Goal: Task Accomplishment & Management: Use online tool/utility

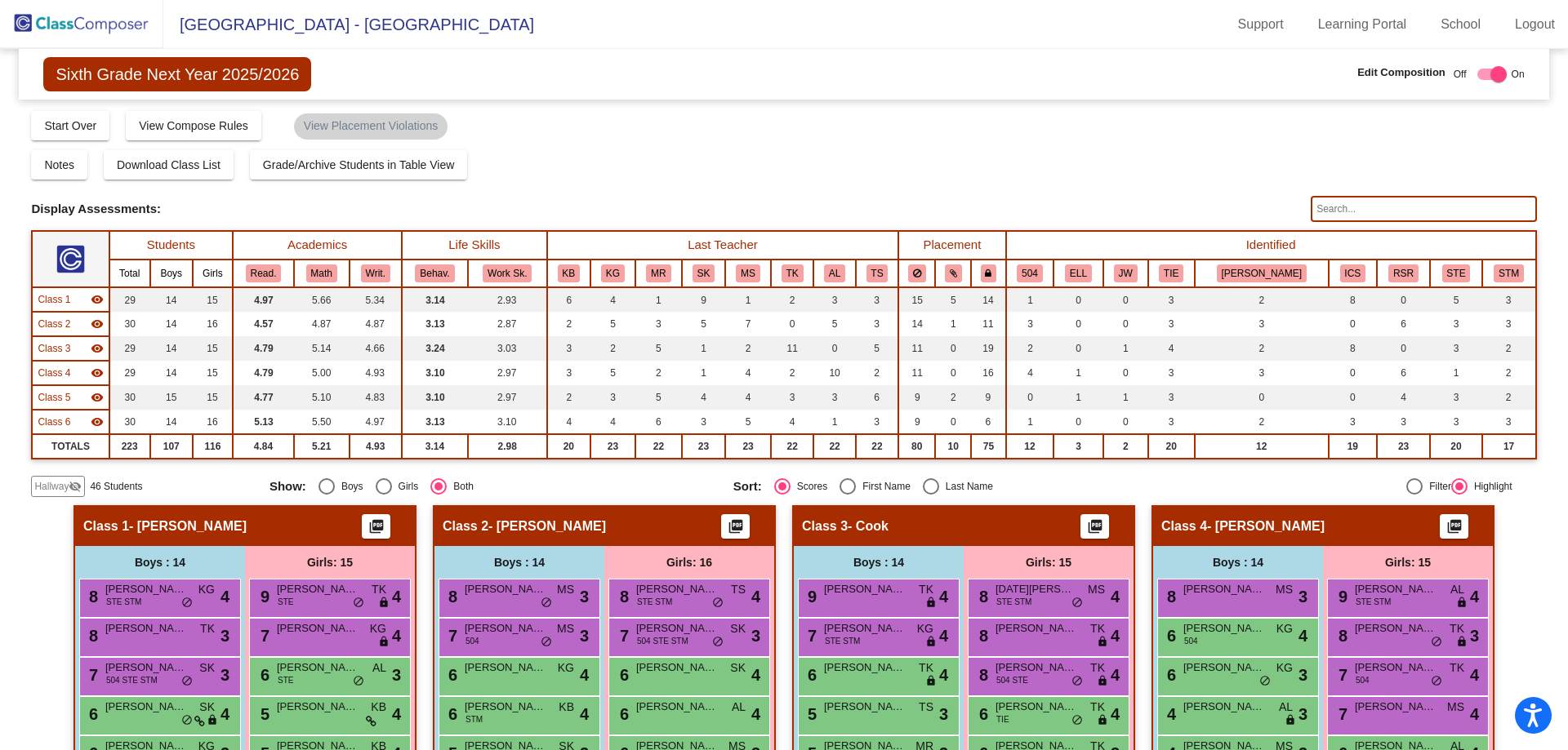
click at [70, 28] on img at bounding box center [82, 24] width 164 height 48
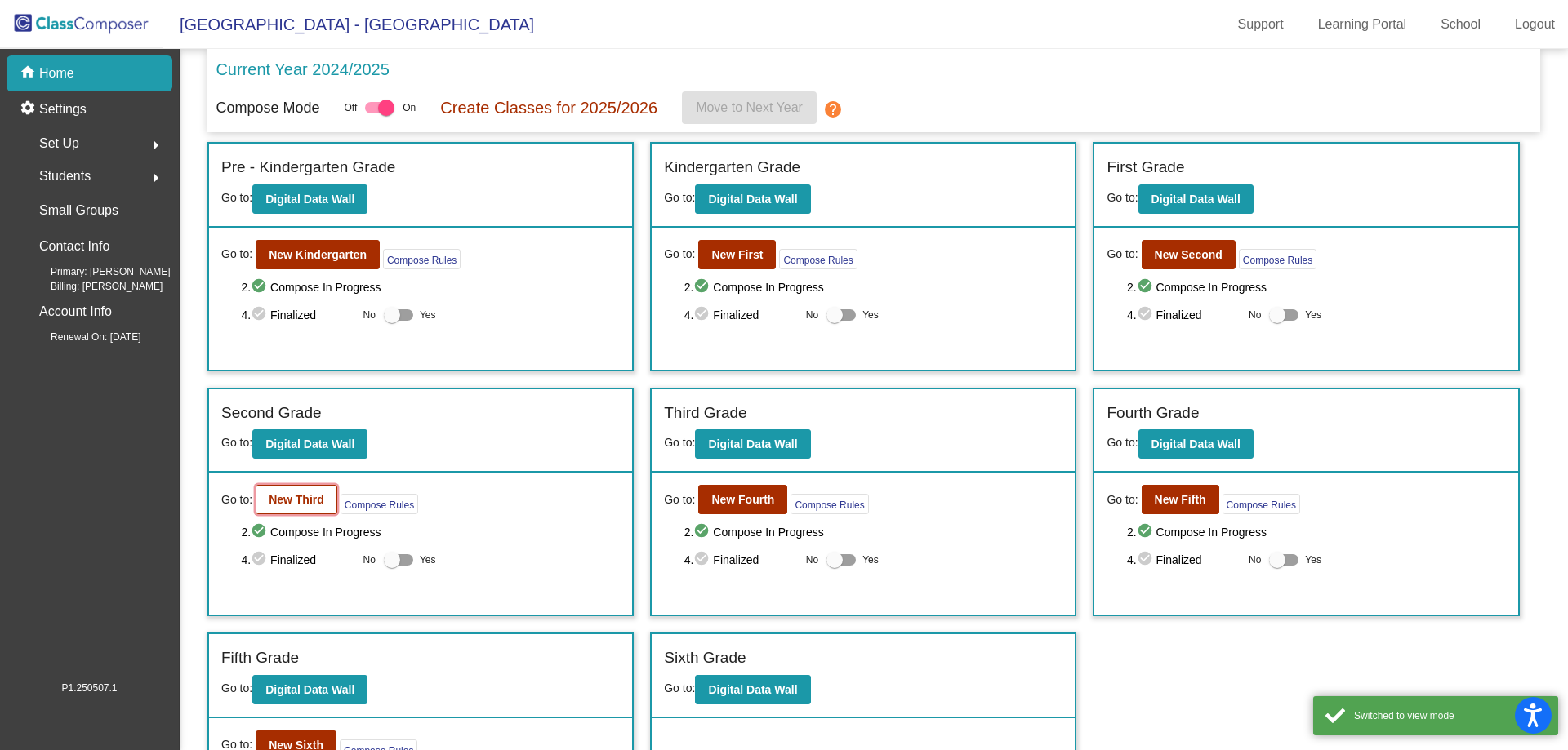
click at [289, 494] on b "New Third" at bounding box center [296, 499] width 55 height 13
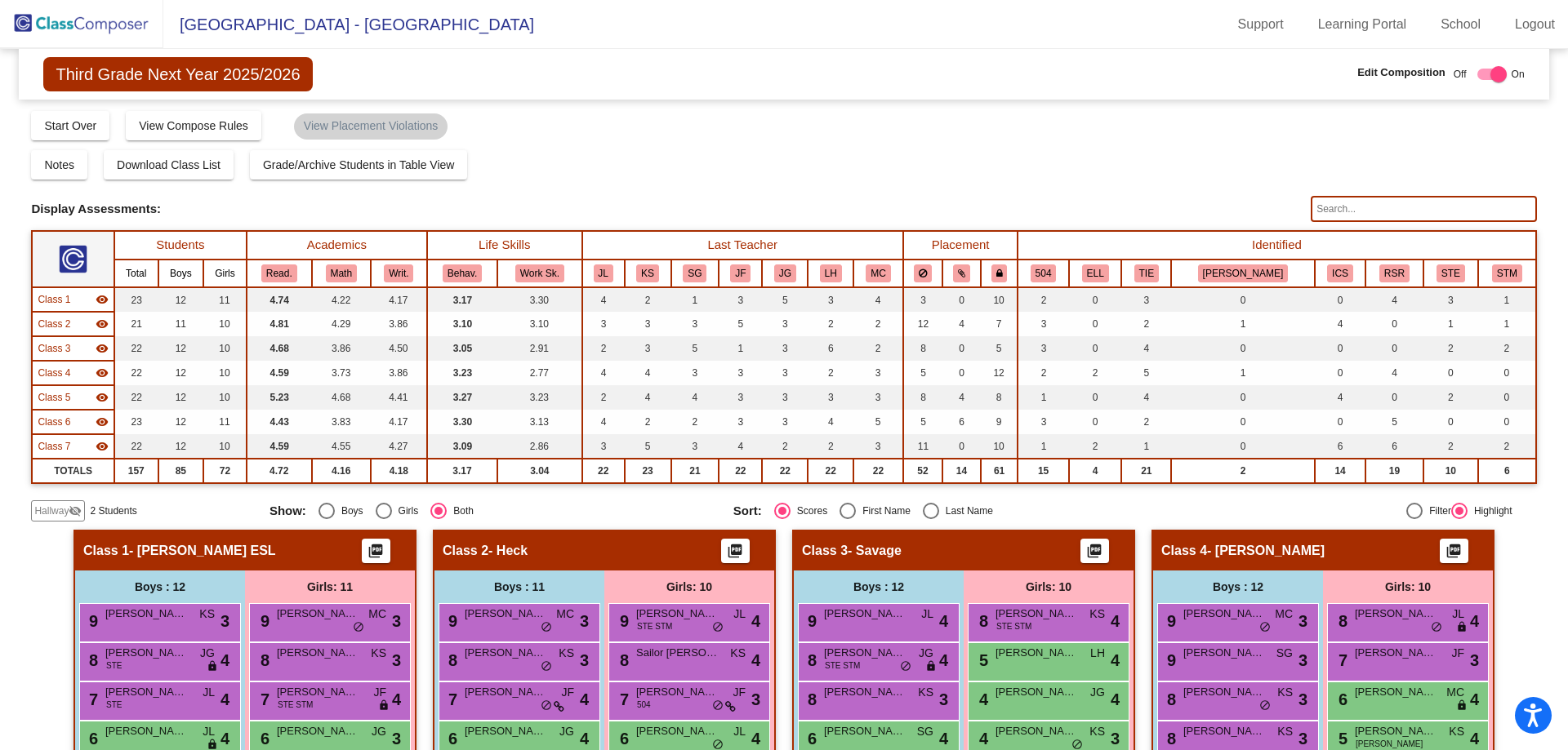
click at [1328, 210] on input "text" at bounding box center [1423, 209] width 225 height 26
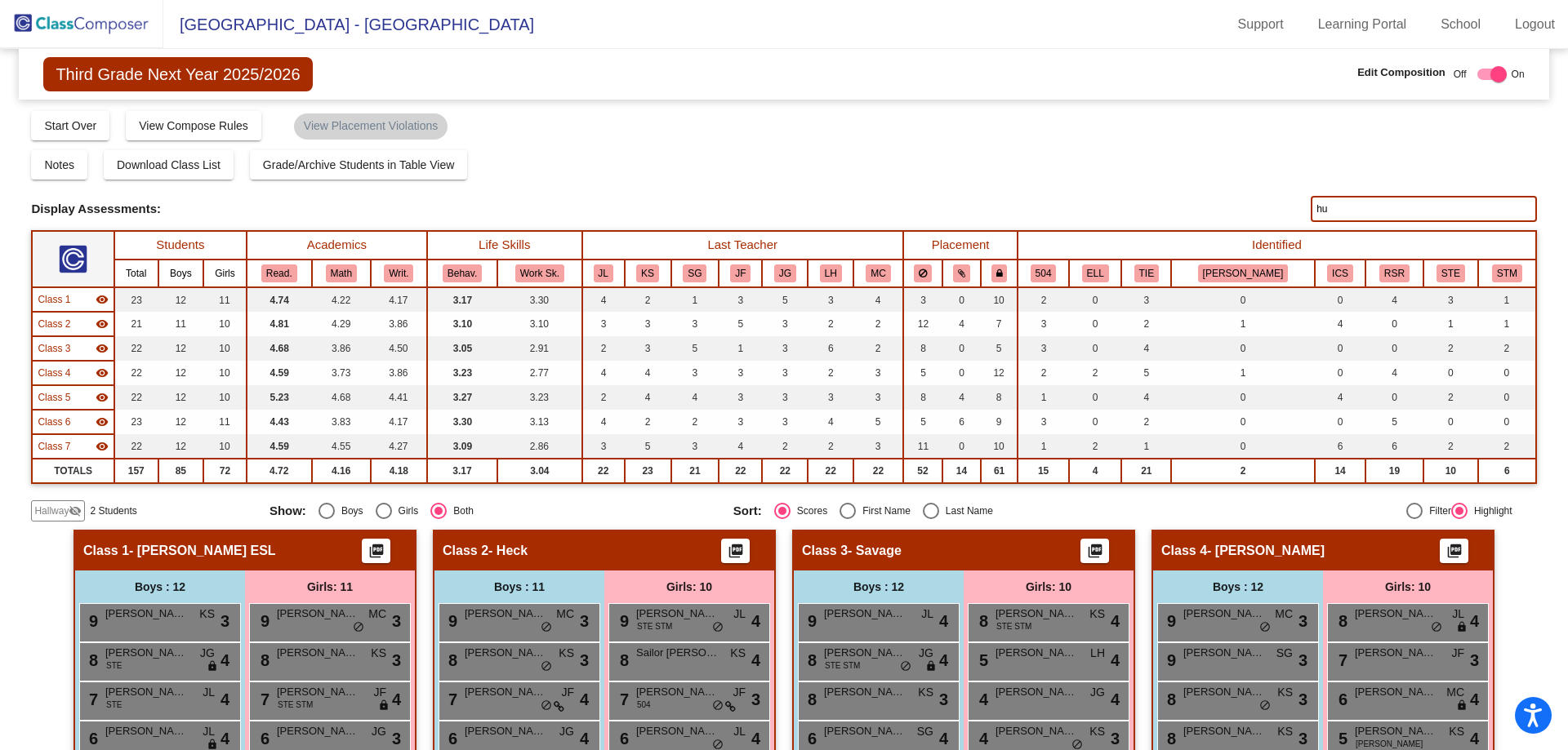
type input "h"
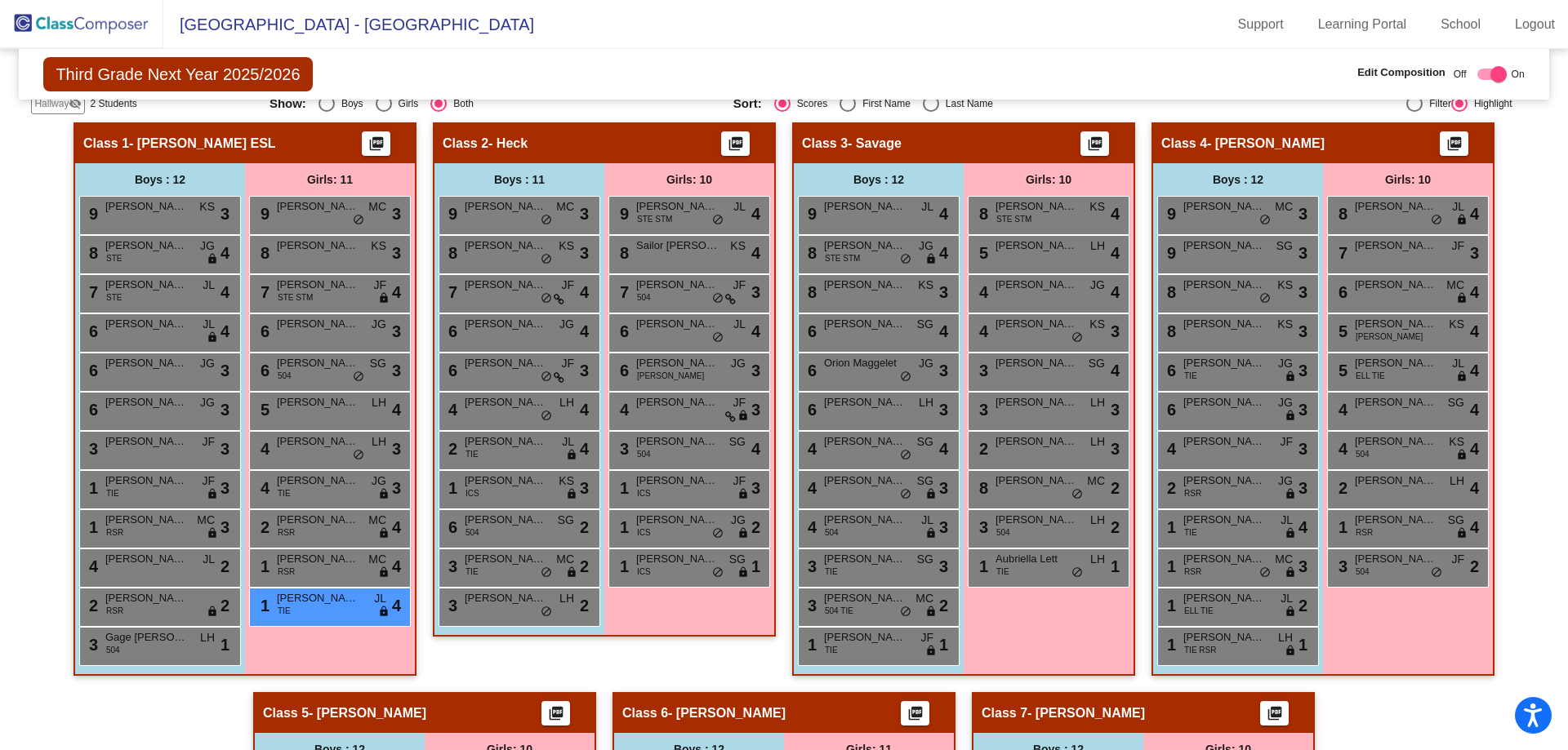
scroll to position [408, 0]
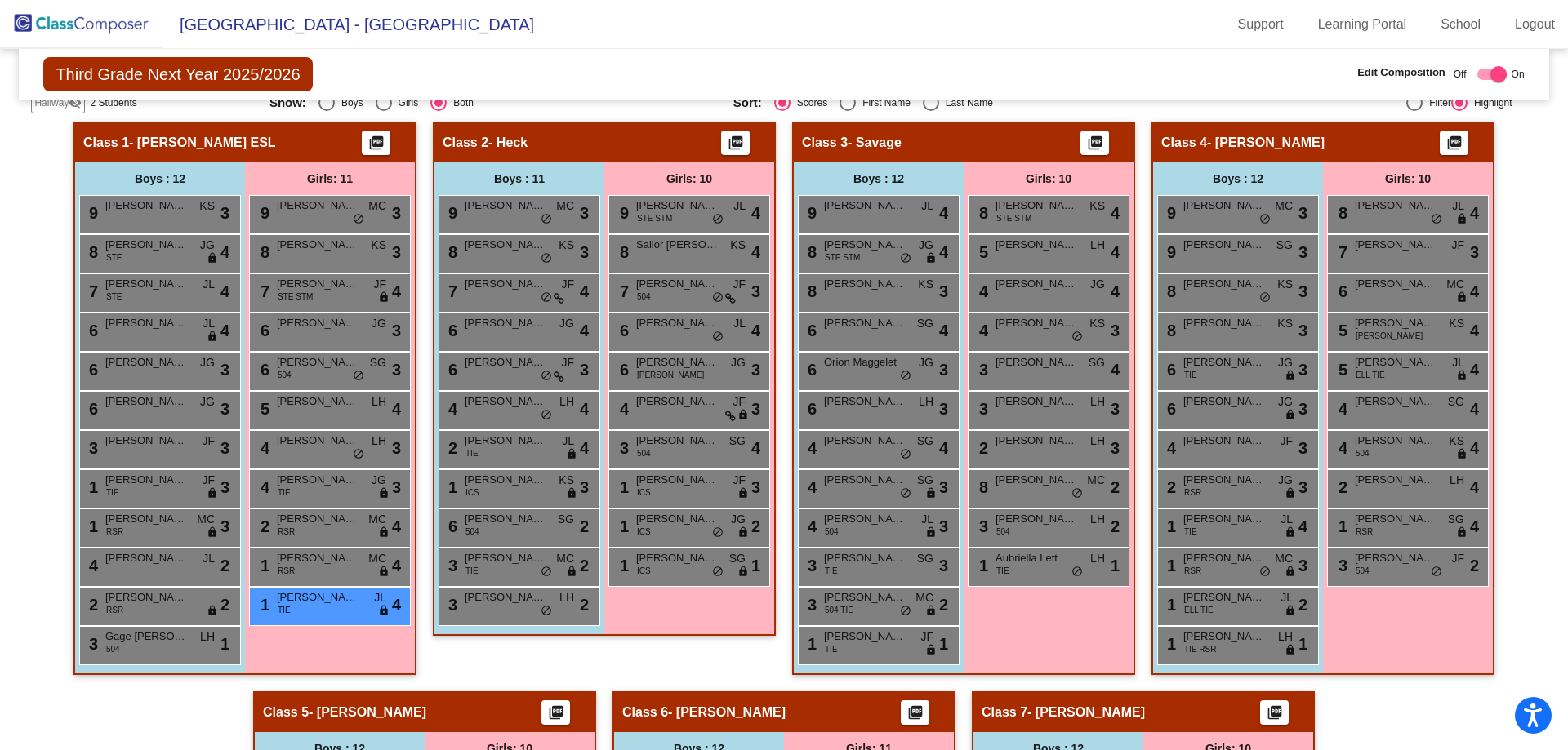
type input "[PERSON_NAME]"
click at [62, 107] on span "Hallway" at bounding box center [51, 102] width 34 height 14
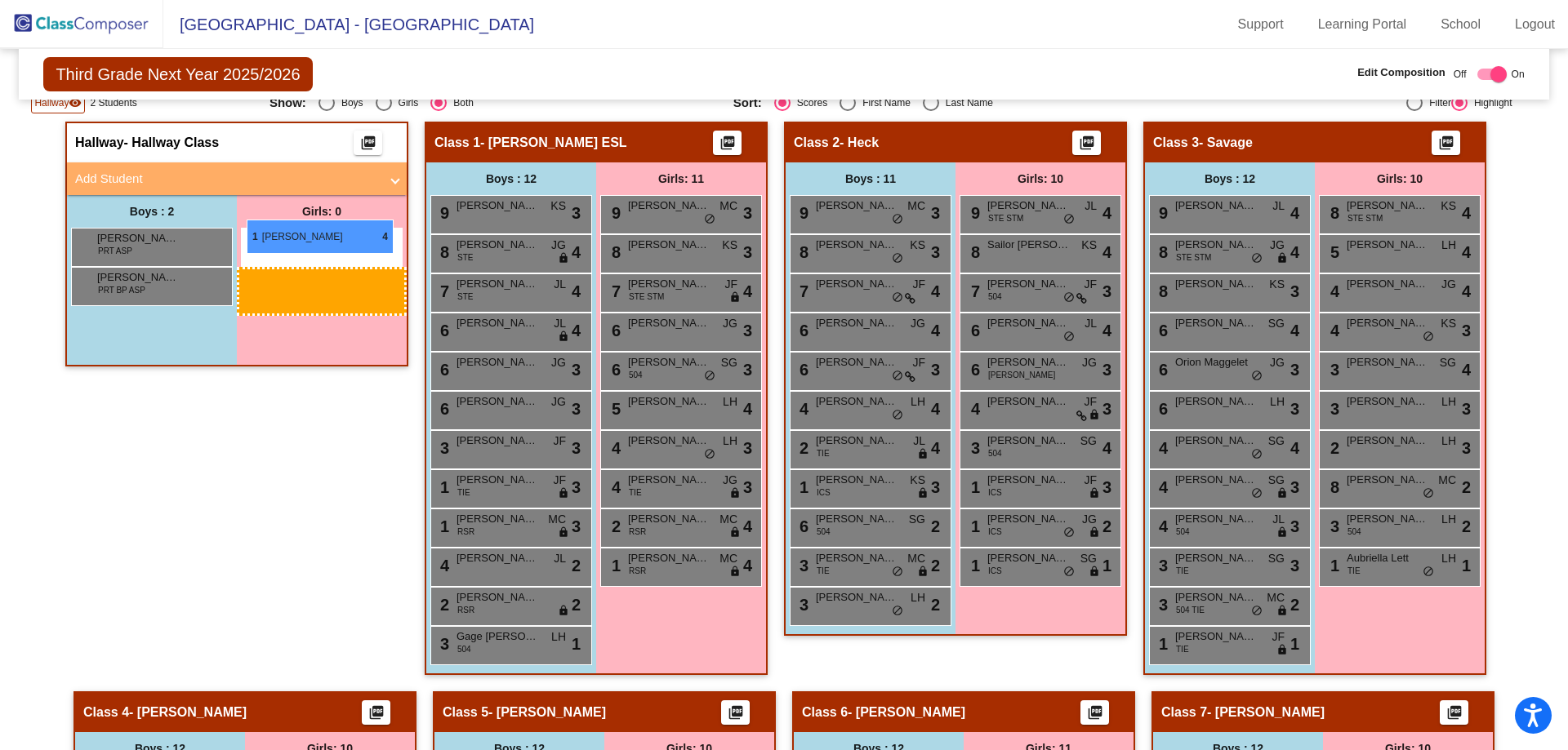
drag, startPoint x: 650, startPoint y: 609, endPoint x: 246, endPoint y: 220, distance: 560.8
drag, startPoint x: 667, startPoint y: 603, endPoint x: 263, endPoint y: 221, distance: 556.0
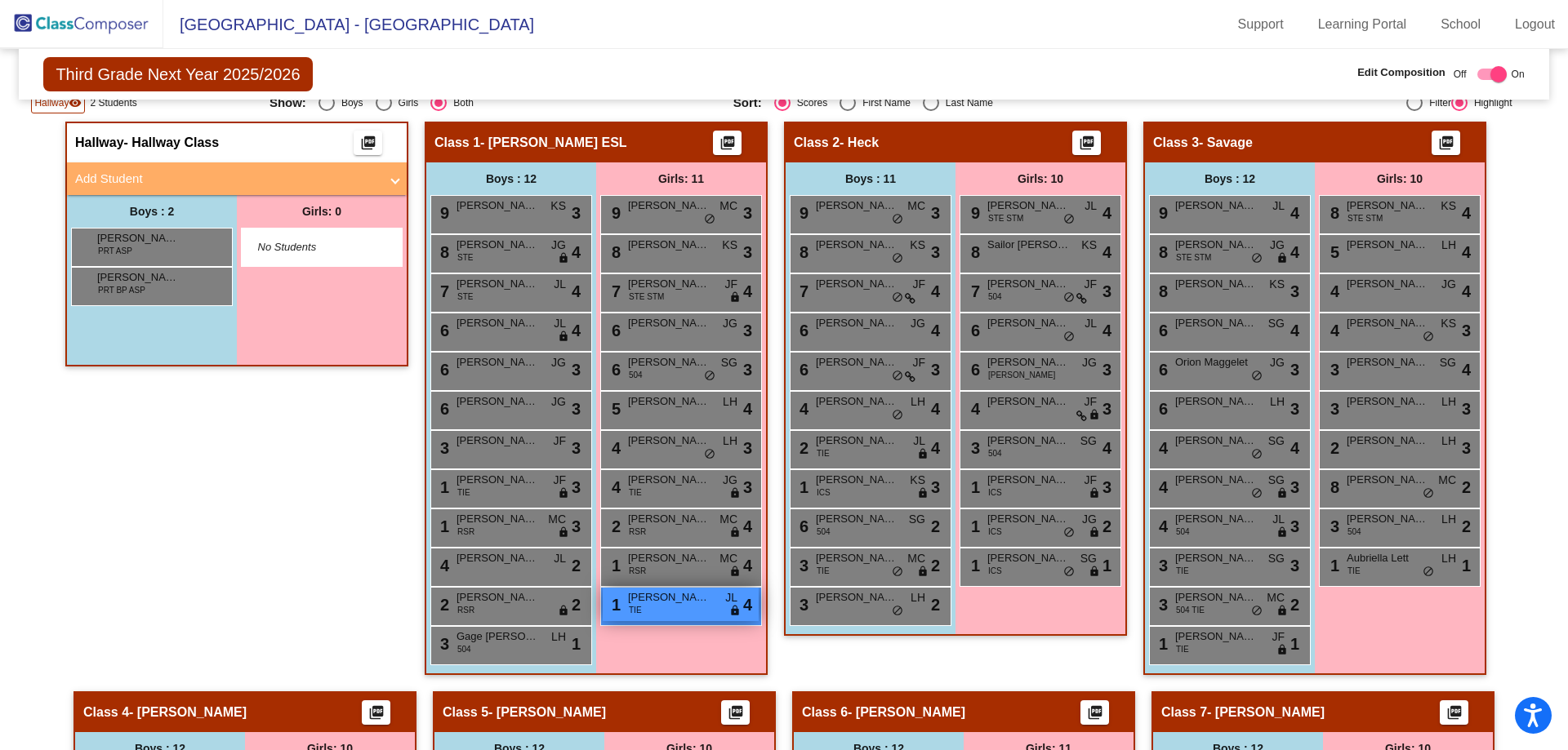
click at [661, 607] on div "1 [PERSON_NAME] TIE JL lock do_not_disturb_alt 4" at bounding box center [680, 603] width 156 height 33
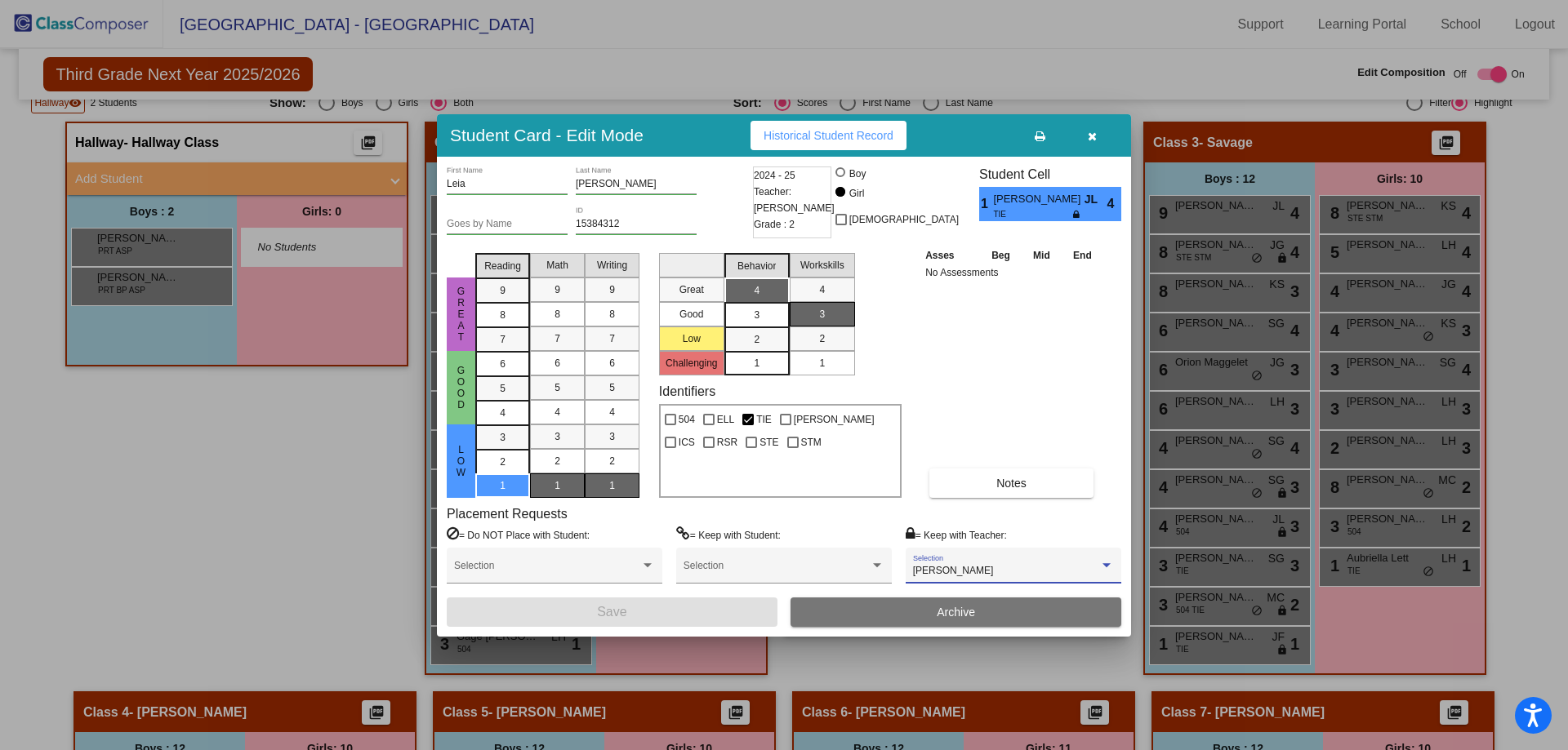
click at [1035, 568] on div "[PERSON_NAME]" at bounding box center [1006, 571] width 186 height 11
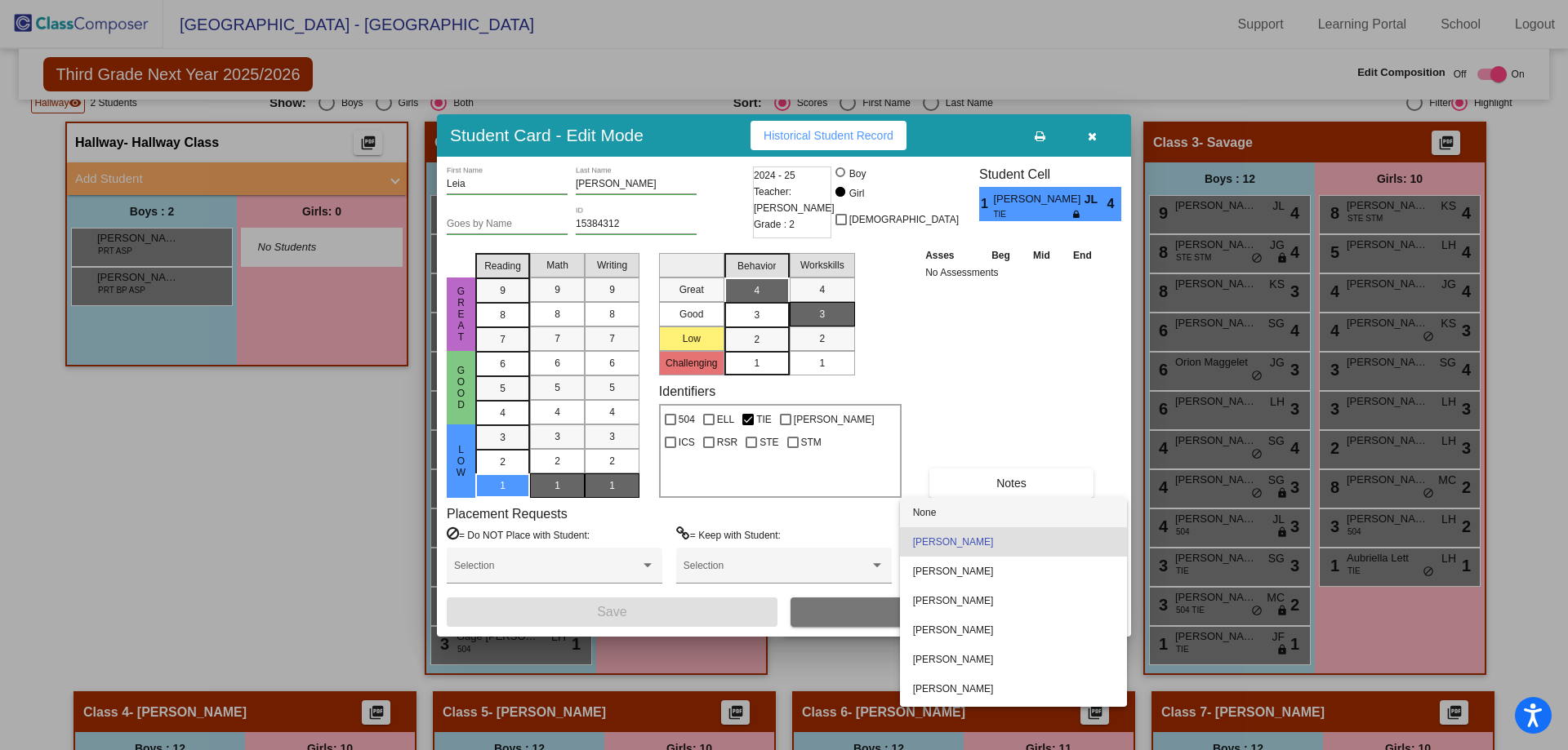
click at [985, 511] on span "None" at bounding box center [1014, 512] width 201 height 29
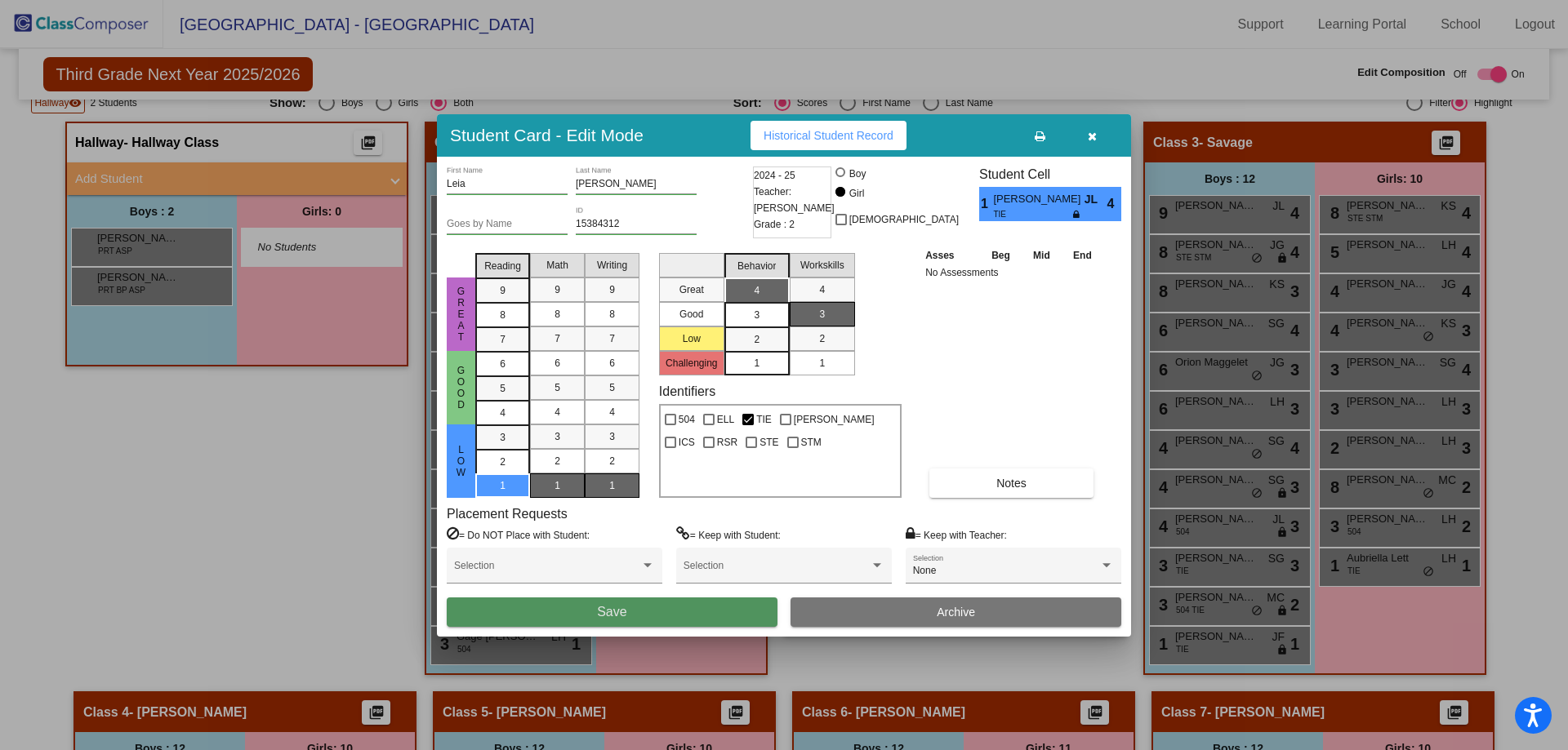
click at [703, 607] on button "Save" at bounding box center [612, 612] width 331 height 29
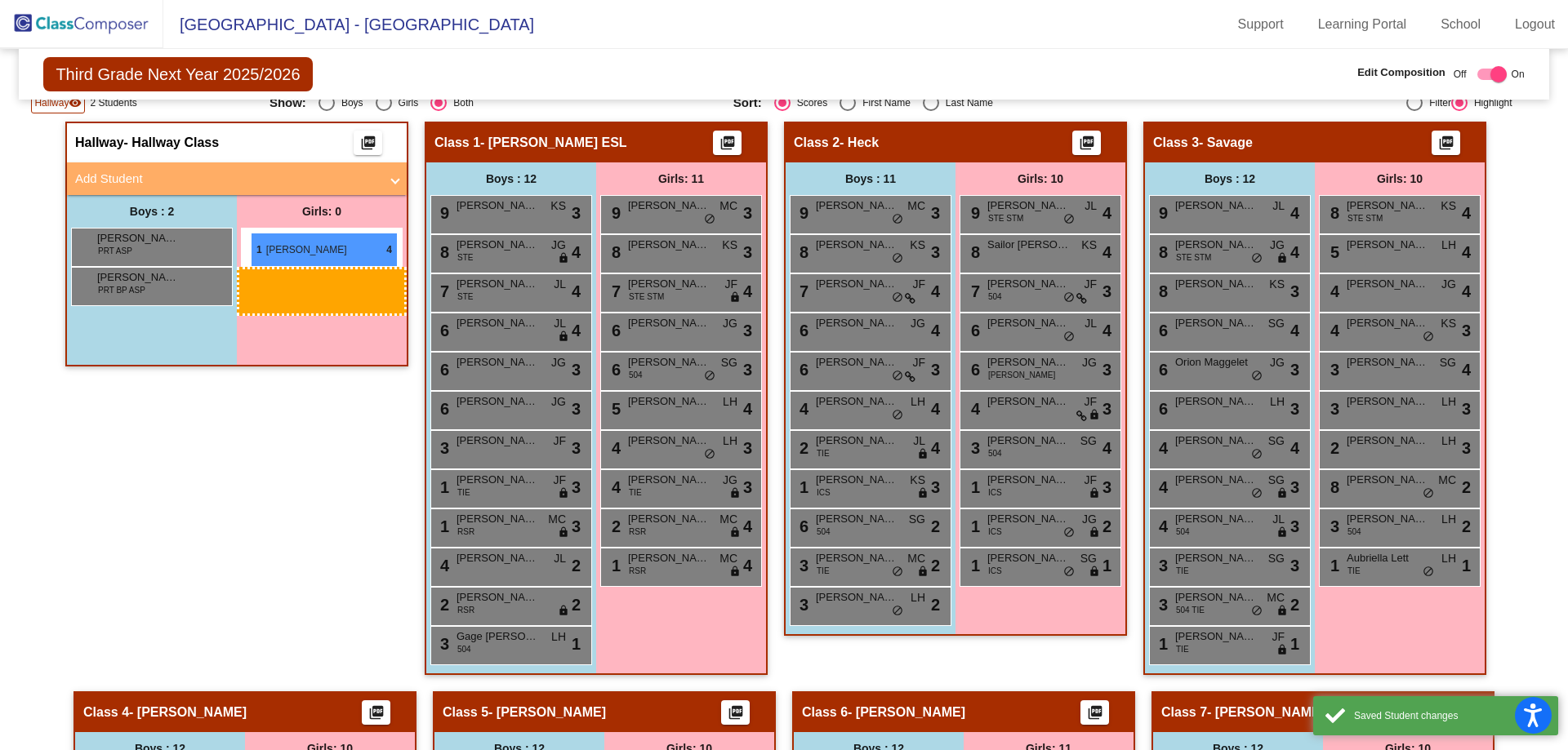
drag, startPoint x: 701, startPoint y: 609, endPoint x: 251, endPoint y: 233, distance: 586.4
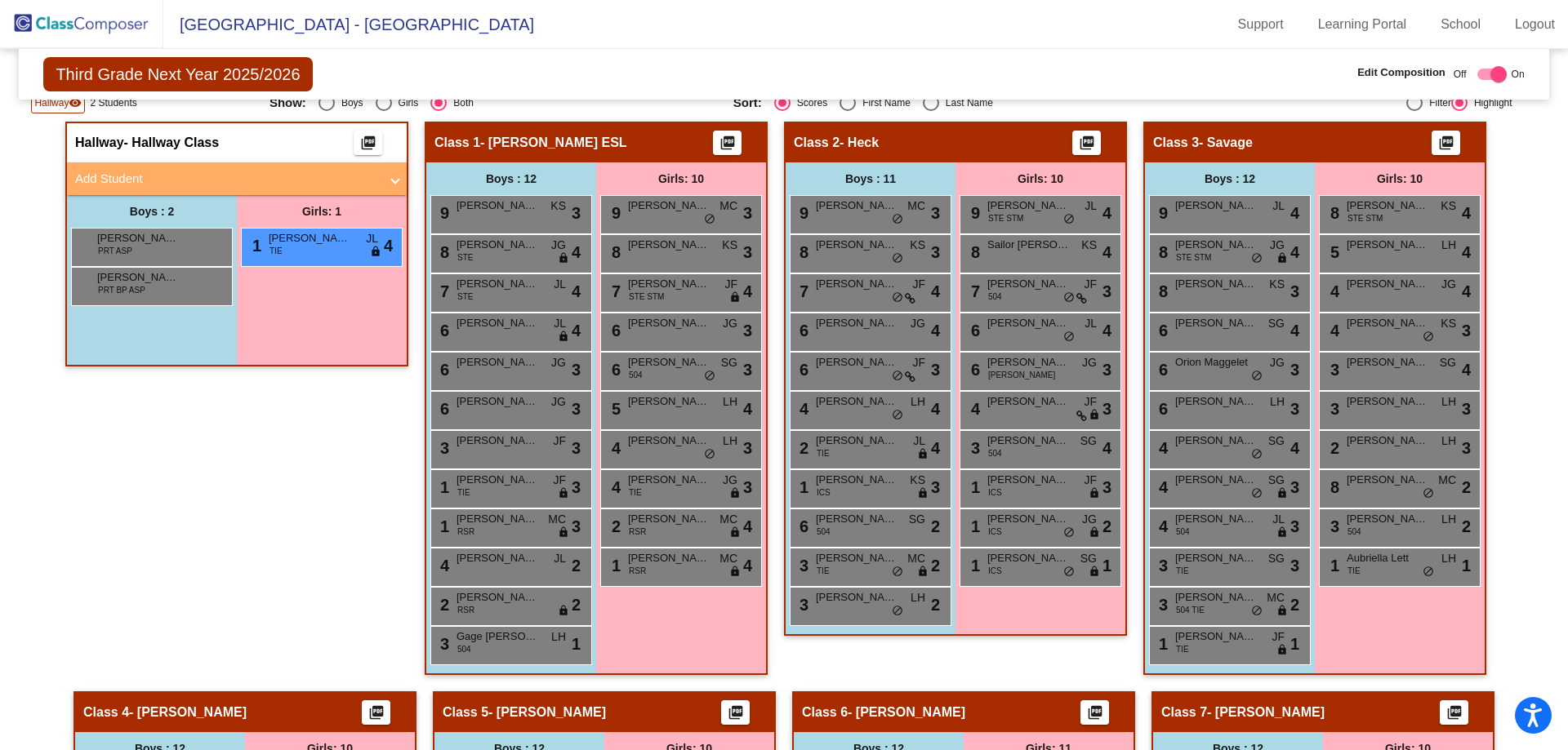
click at [60, 102] on span "Hallway" at bounding box center [51, 102] width 34 height 14
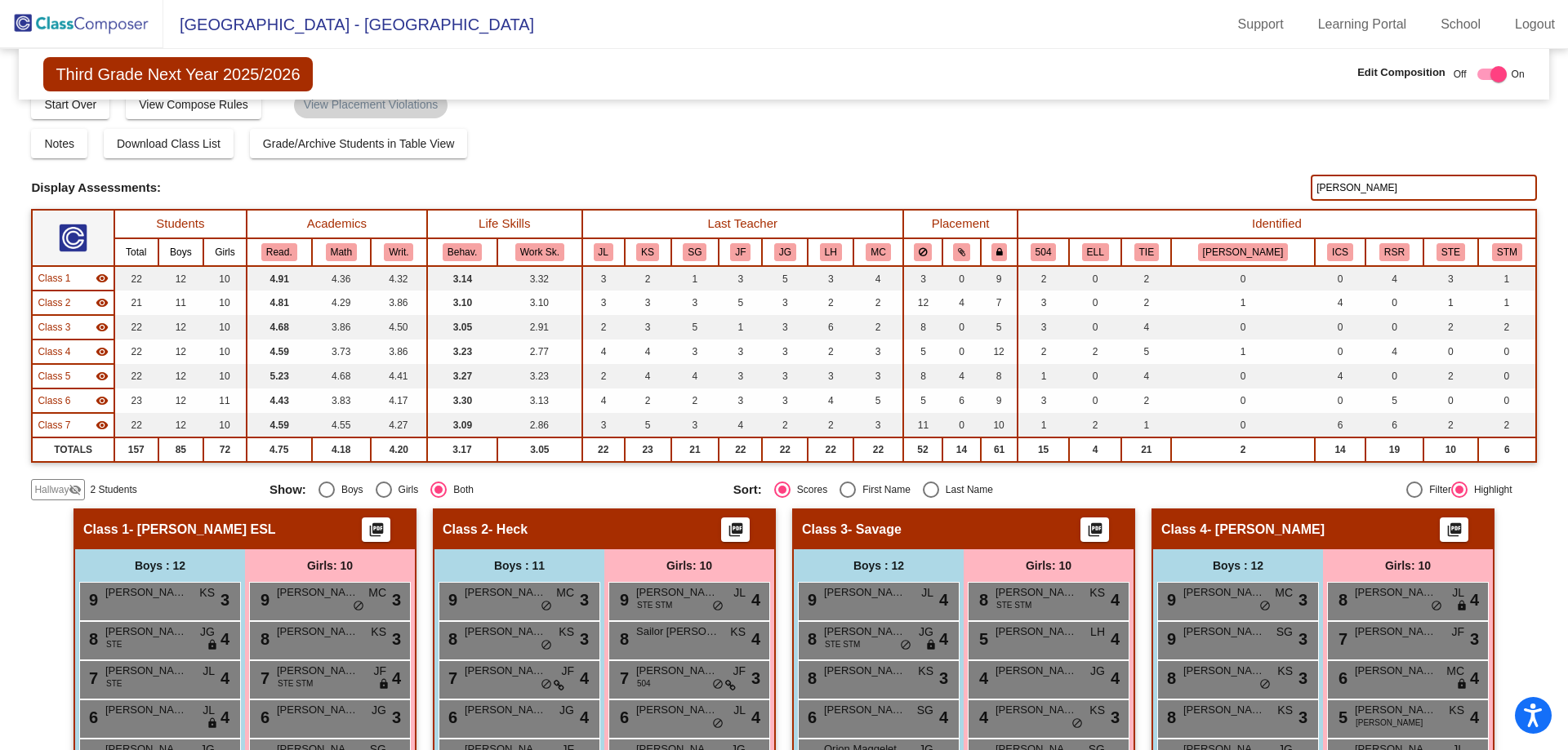
scroll to position [0, 0]
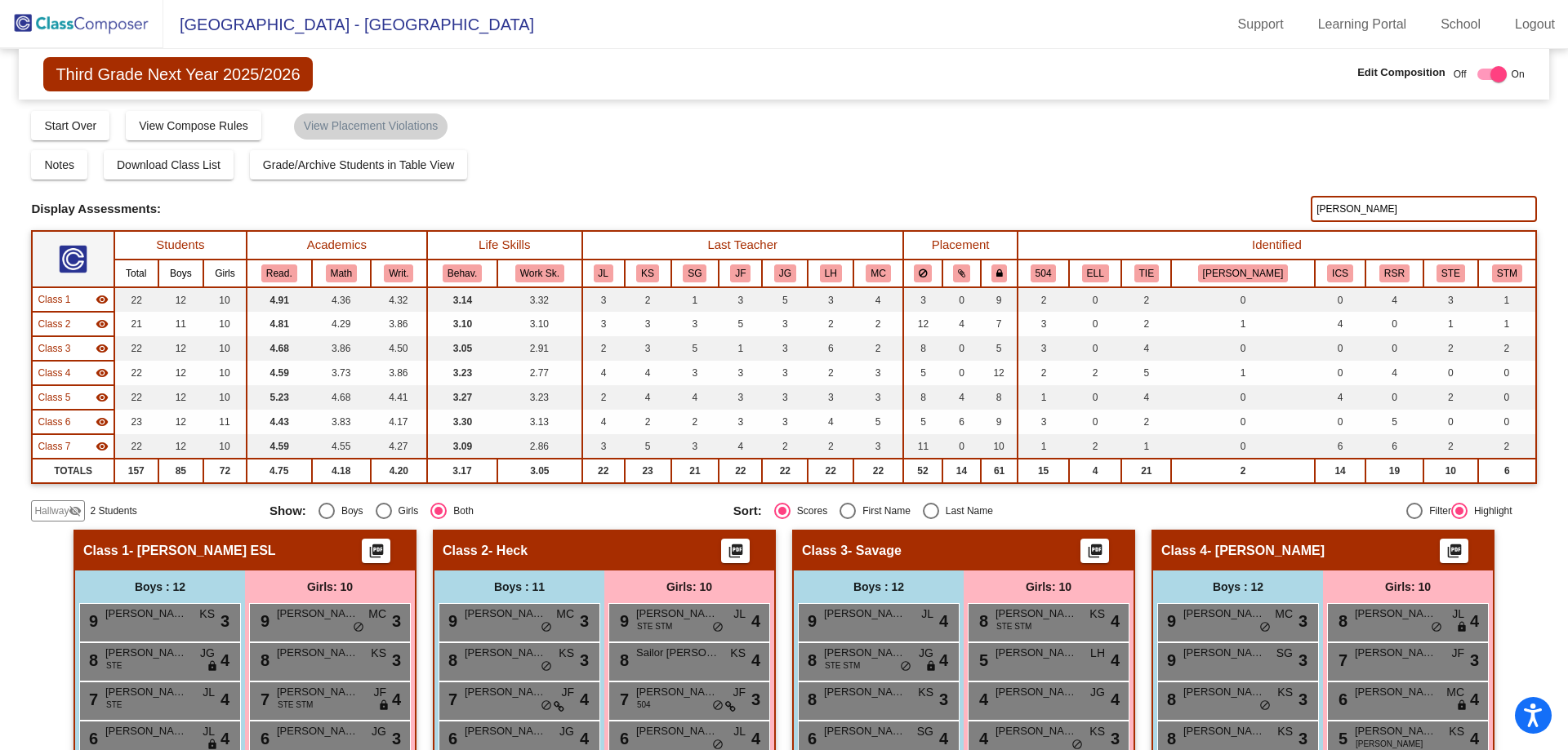
click at [66, 19] on img at bounding box center [82, 24] width 164 height 48
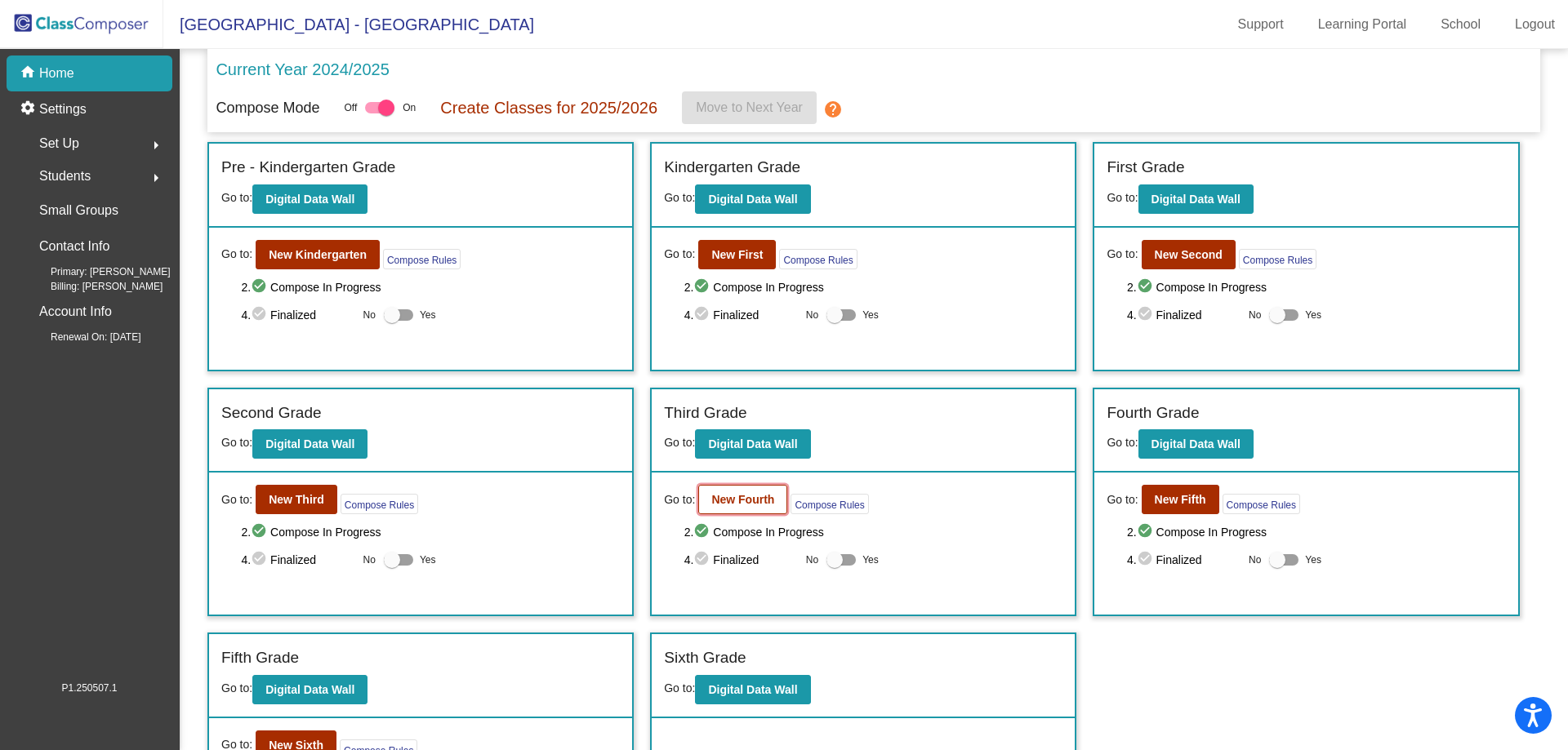
click at [752, 499] on b "New Fourth" at bounding box center [743, 499] width 63 height 13
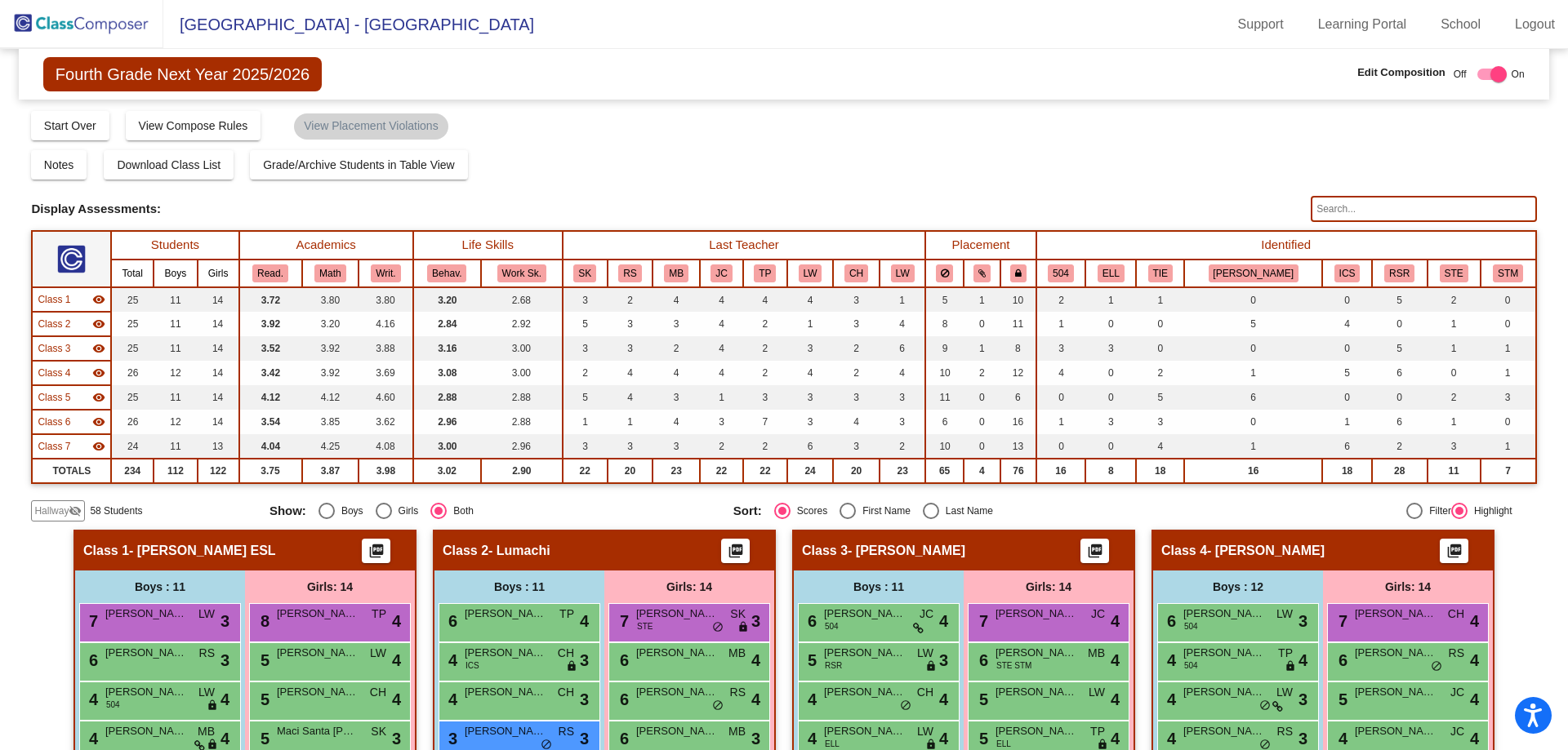
click at [1363, 209] on input "text" at bounding box center [1423, 209] width 225 height 26
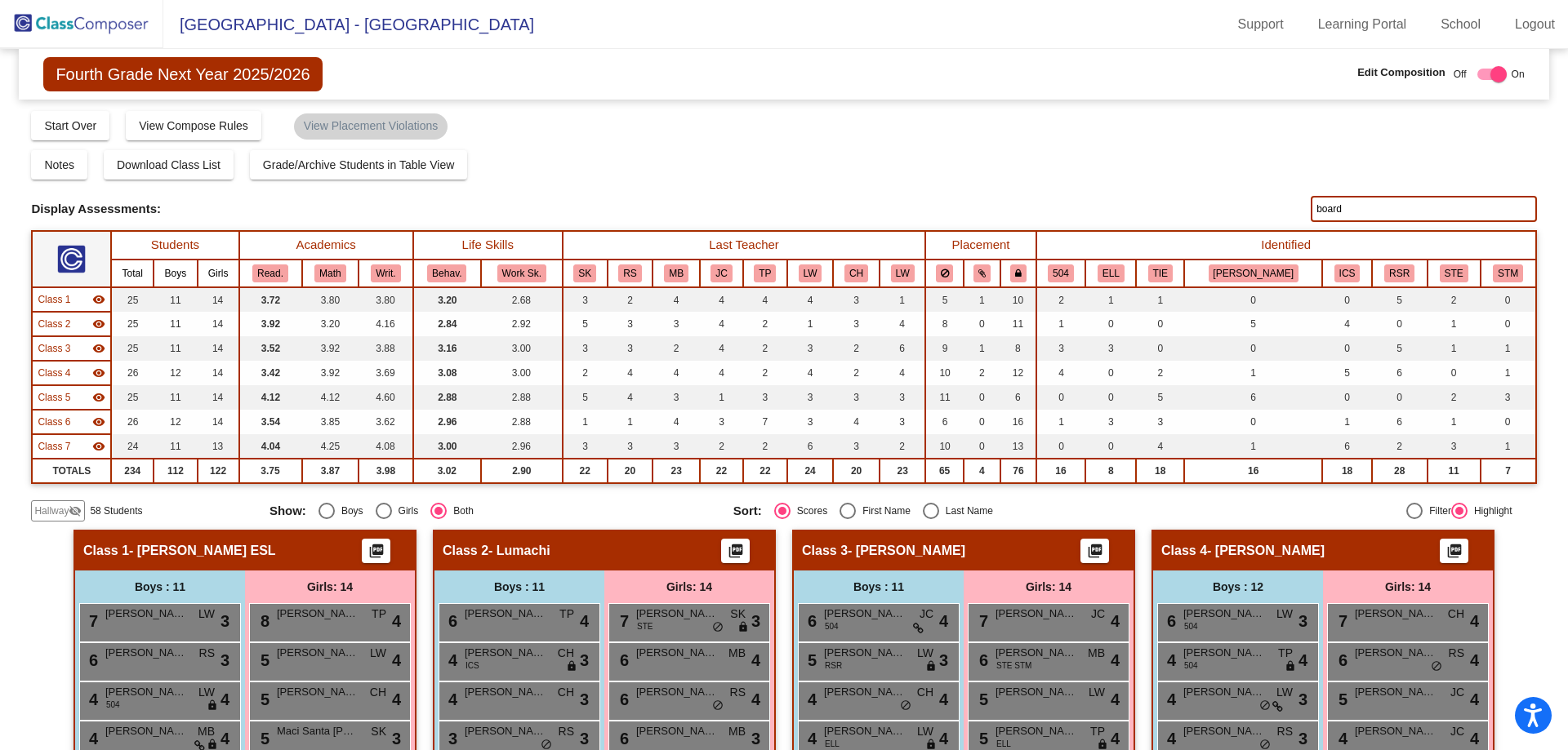
type input "board"
click at [53, 516] on span "Hallway" at bounding box center [51, 511] width 34 height 14
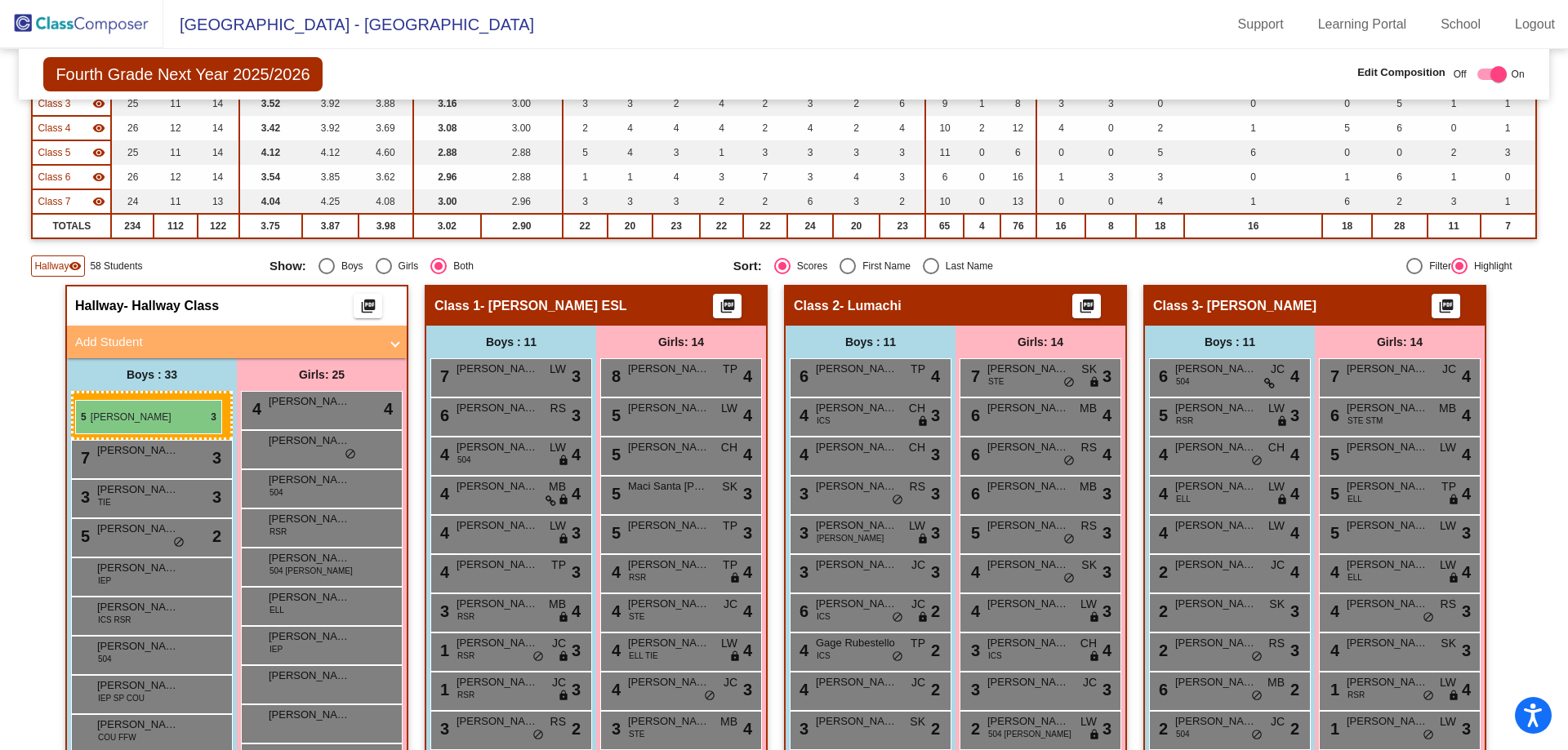
scroll to position [465, 0]
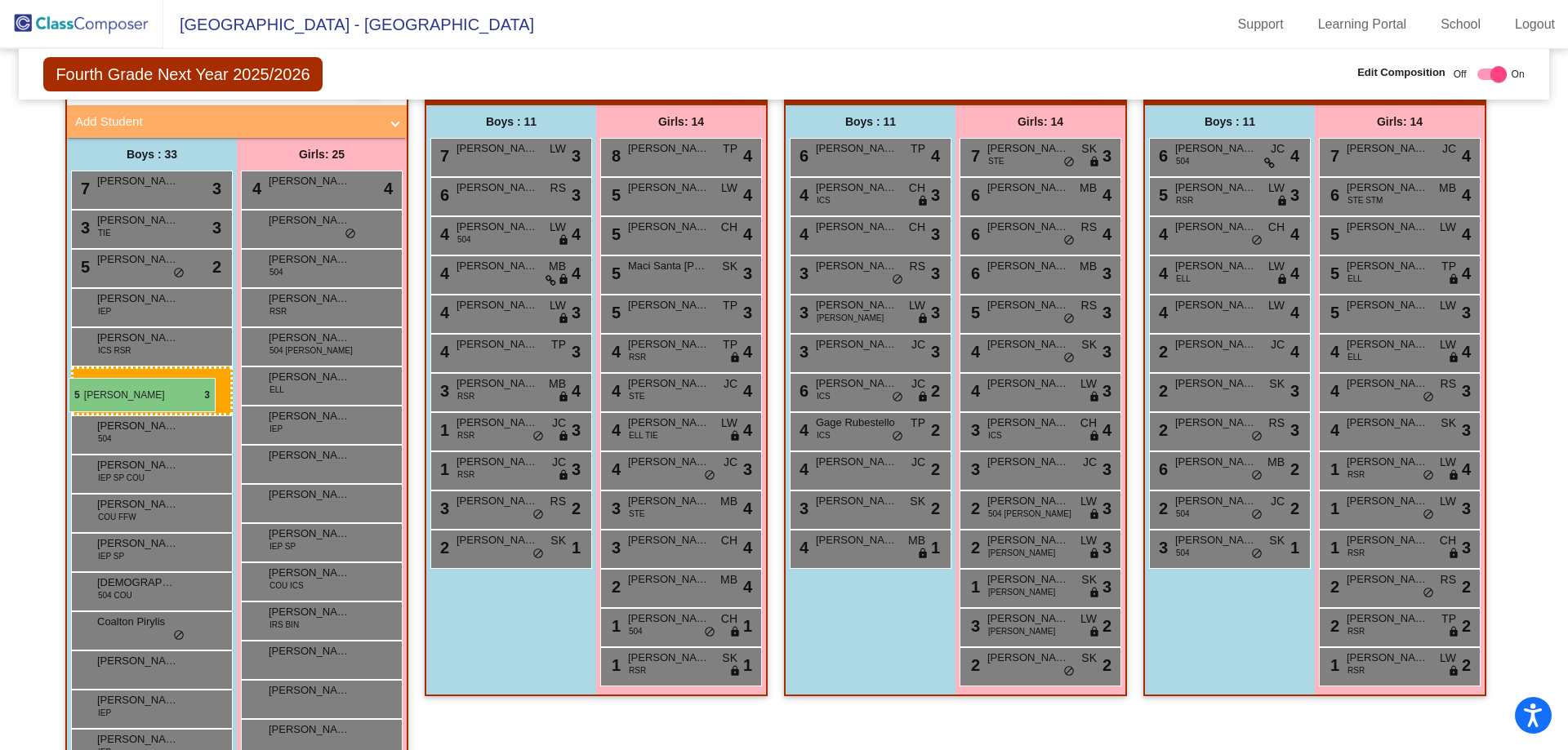
drag, startPoint x: 873, startPoint y: 474, endPoint x: 68, endPoint y: 378, distance: 810.7
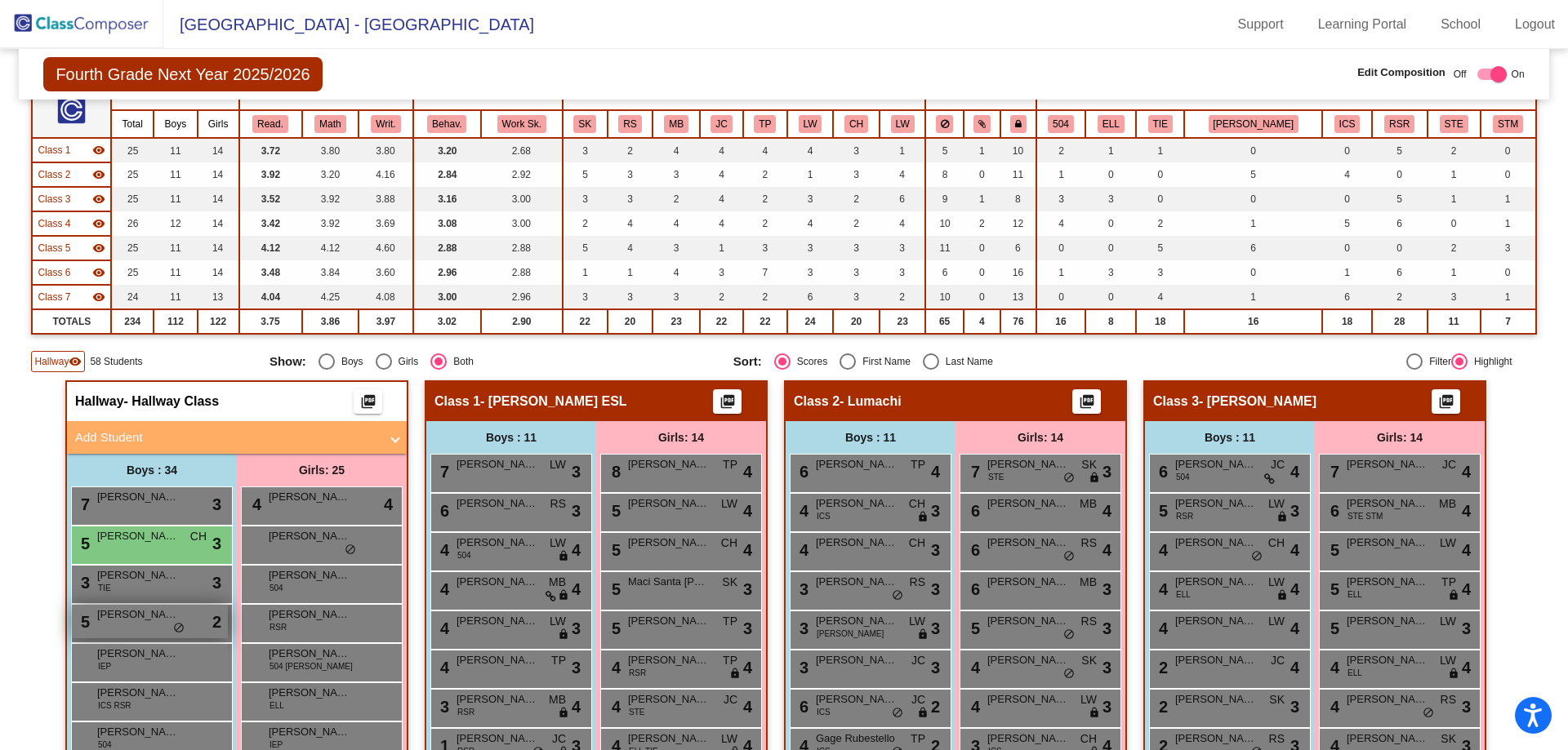
scroll to position [139, 0]
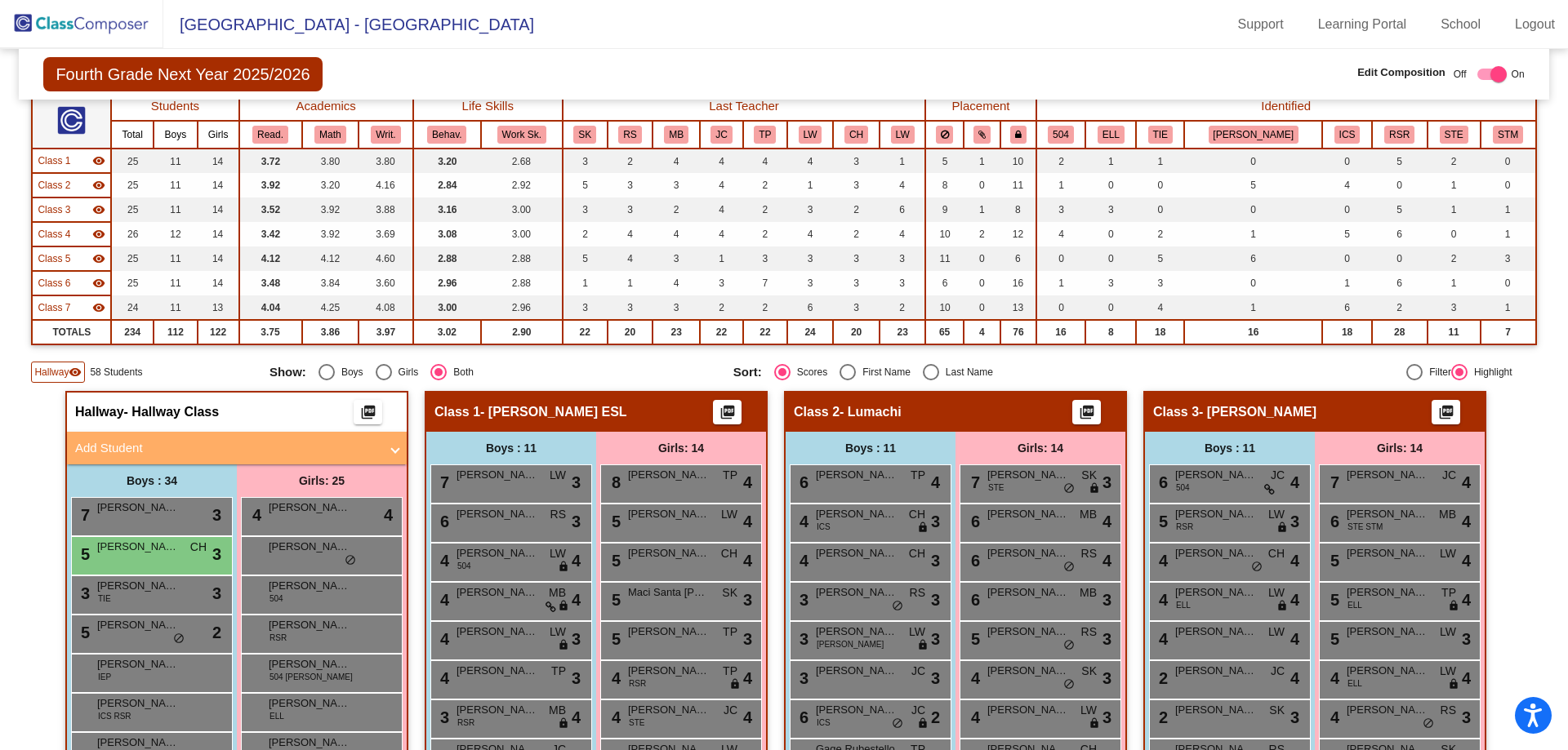
click at [56, 372] on span "Hallway" at bounding box center [51, 372] width 34 height 14
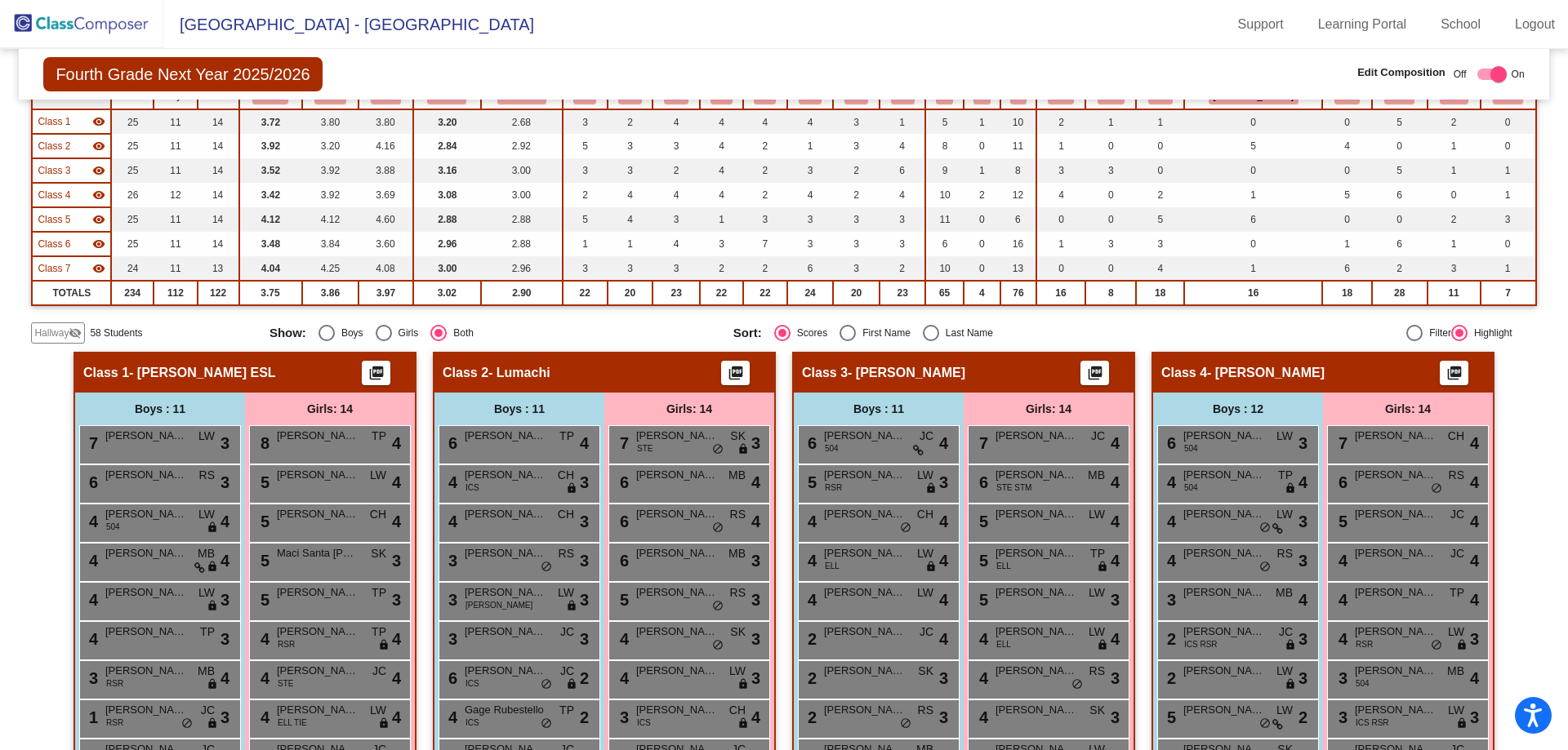
scroll to position [0, 0]
